Goal: Information Seeking & Learning: Learn about a topic

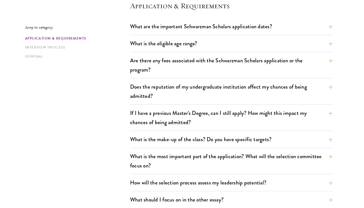
scroll to position [158, 0]
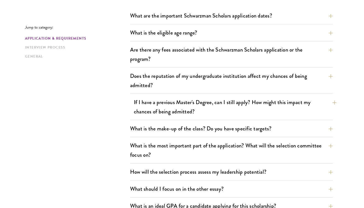
click at [133, 106] on div "If I have a previous Master's Degree, can I still apply? How might this impact …" at bounding box center [231, 109] width 203 height 24
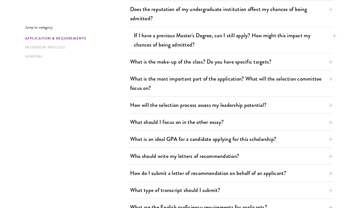
scroll to position [225, 0]
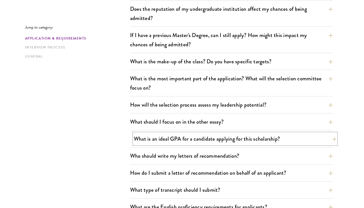
click at [157, 137] on button "What is an ideal GPA for a candidate applying for this scholarship?" at bounding box center [235, 138] width 203 height 11
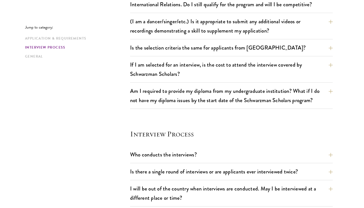
scroll to position [543, 0]
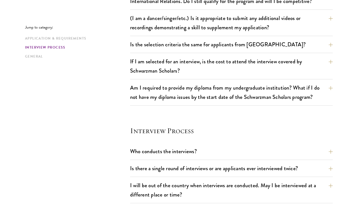
click at [157, 162] on div "Who conducts the interviews? Interview panelists are distinguished senior figur…" at bounding box center [231, 205] width 203 height 118
click at [159, 167] on button "Is there a single round of interviews or are applicants ever interviewed twice?" at bounding box center [235, 168] width 203 height 11
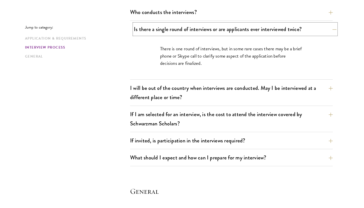
scroll to position [599, 0]
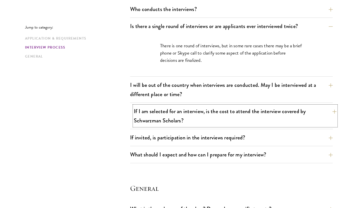
click at [159, 118] on button "If I am selected for an interview, is the cost to attend the interview covered …" at bounding box center [235, 116] width 203 height 21
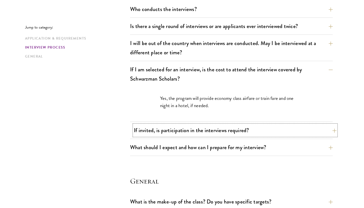
click at [166, 134] on button "If invited, is participation in the interviews required?" at bounding box center [235, 130] width 203 height 11
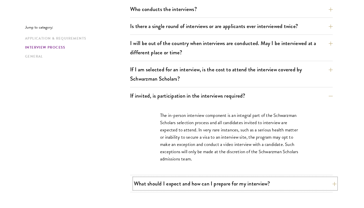
click at [177, 181] on button "What should I expect and how can I prepare for my interview?" at bounding box center [235, 183] width 203 height 11
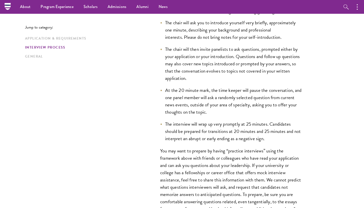
scroll to position [769, 0]
